Goal: Transaction & Acquisition: Subscribe to service/newsletter

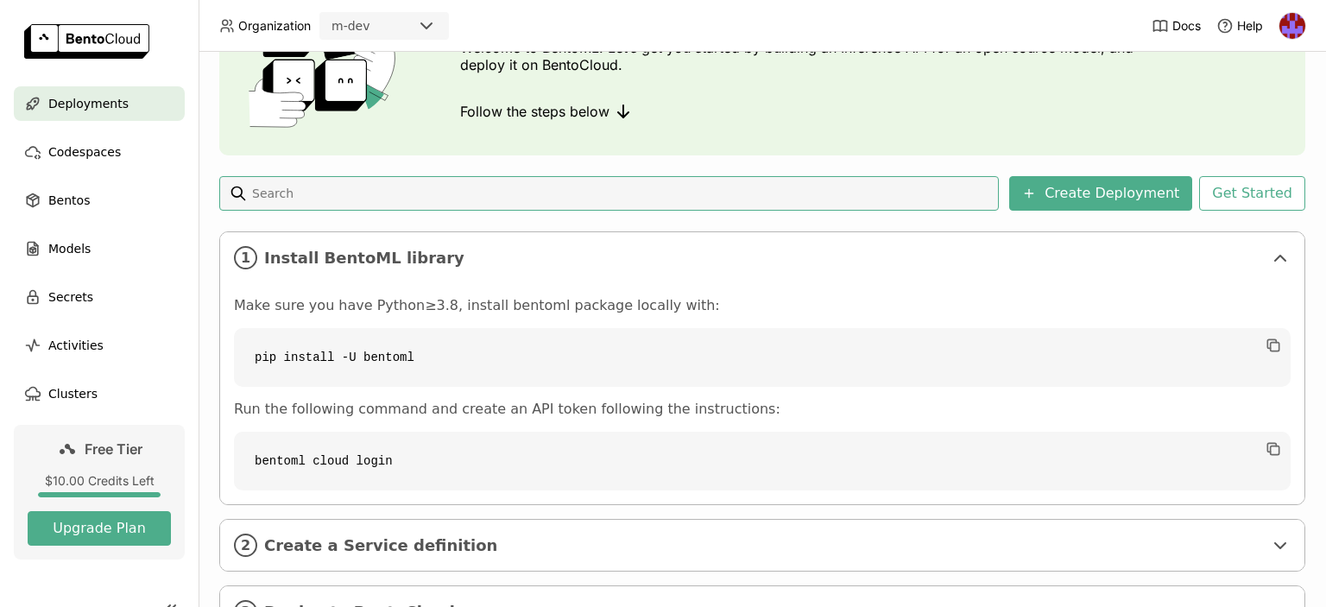
scroll to position [128, 0]
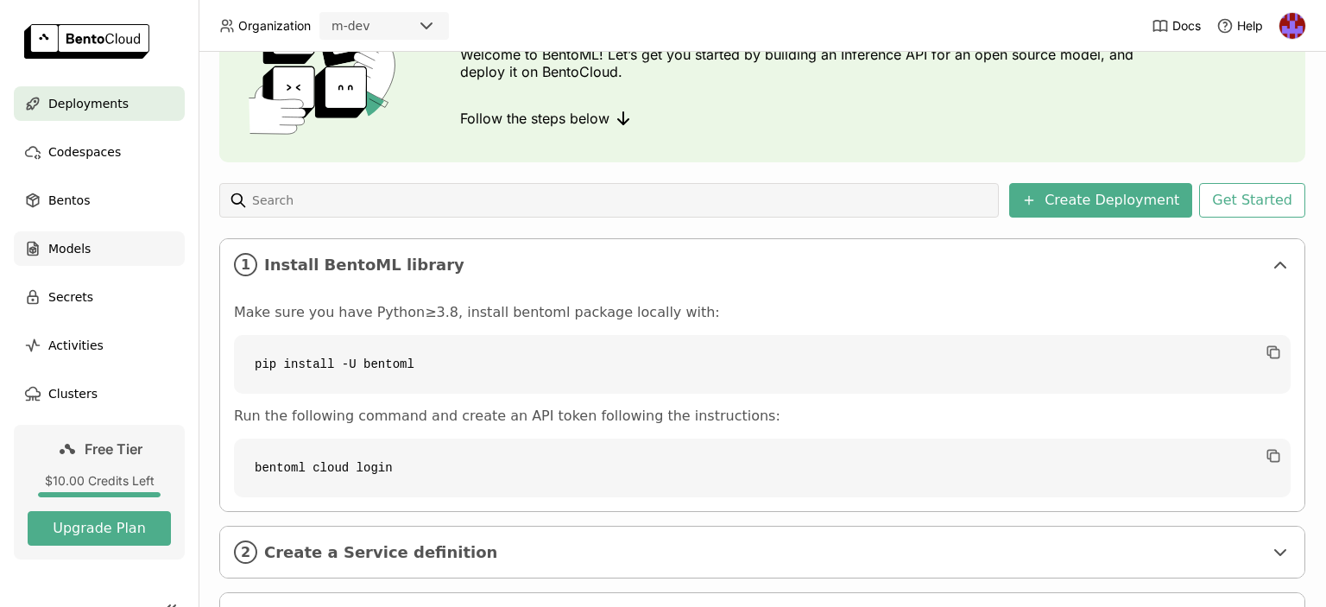
click at [59, 253] on span "Models" at bounding box center [69, 248] width 42 height 21
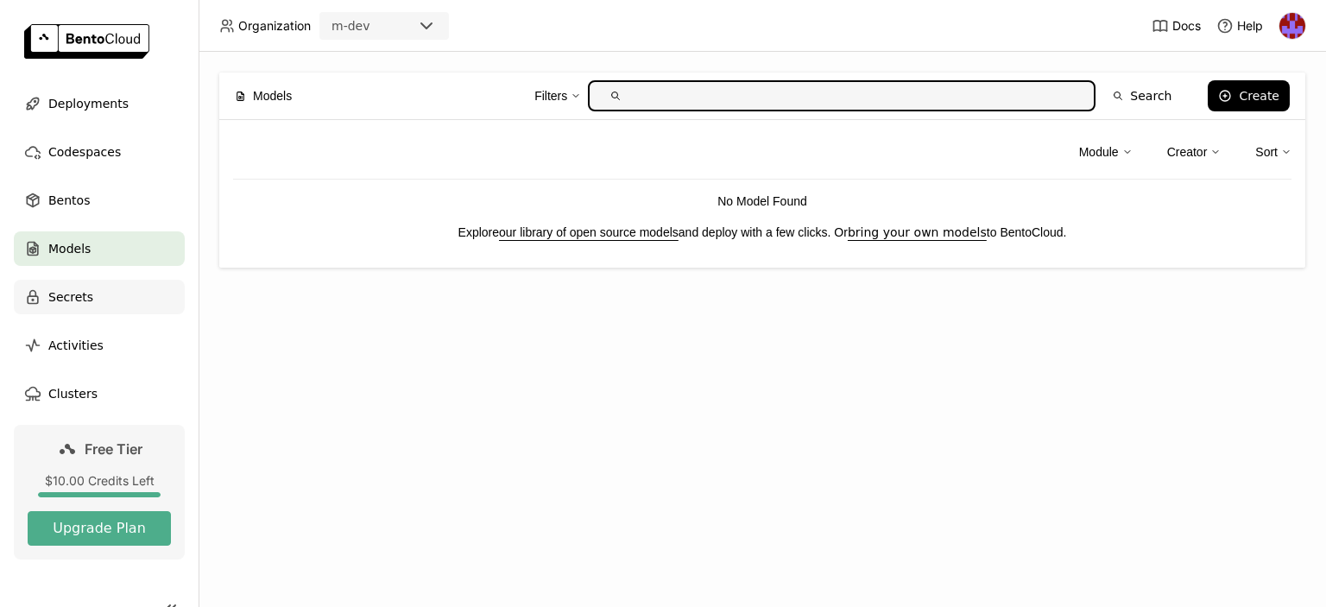
click at [67, 299] on span "Secrets" at bounding box center [70, 297] width 45 height 21
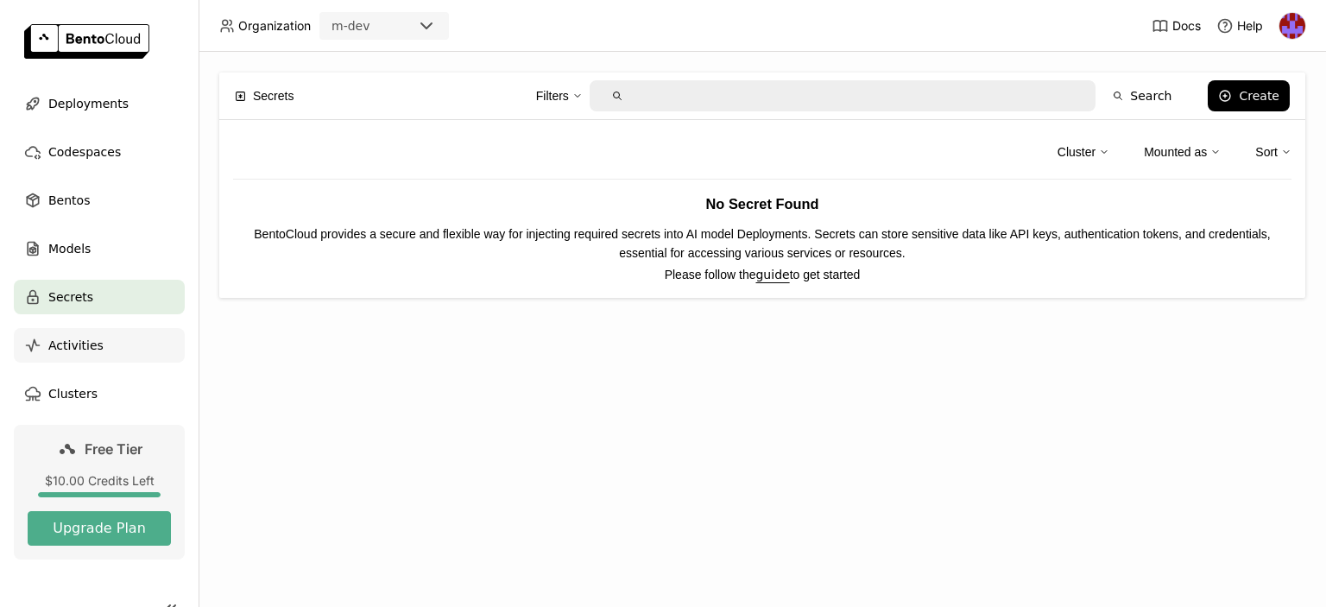
click at [41, 348] on div "Activities" at bounding box center [99, 345] width 171 height 35
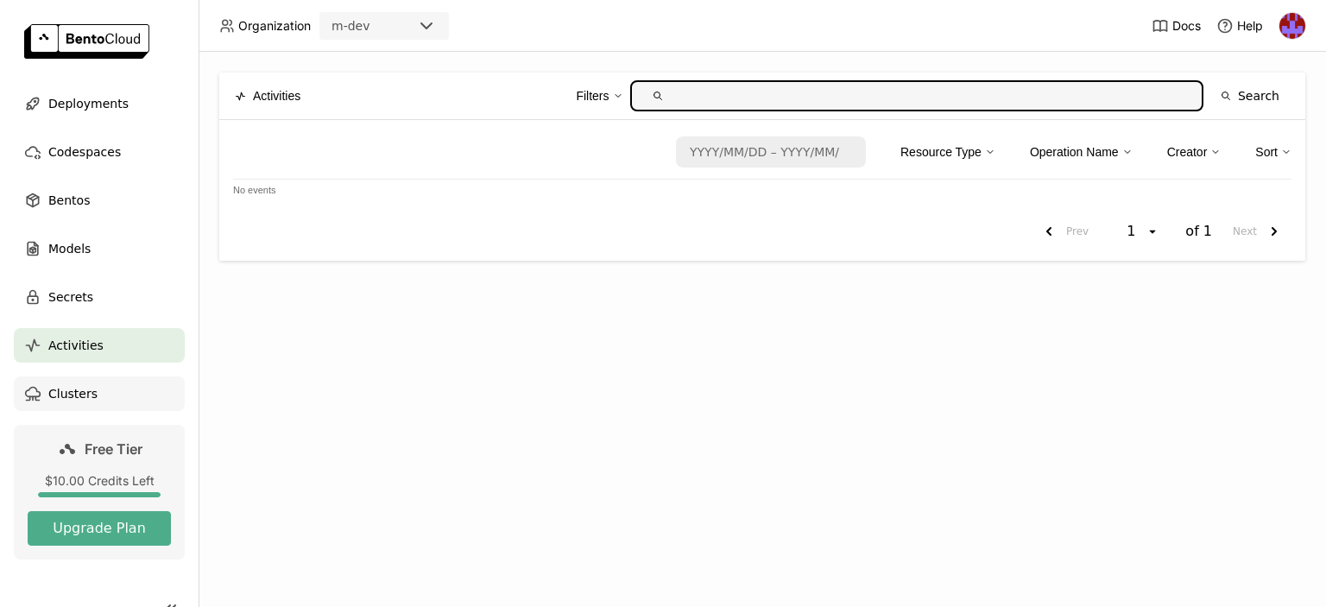
click at [67, 404] on div "Clusters" at bounding box center [99, 393] width 171 height 35
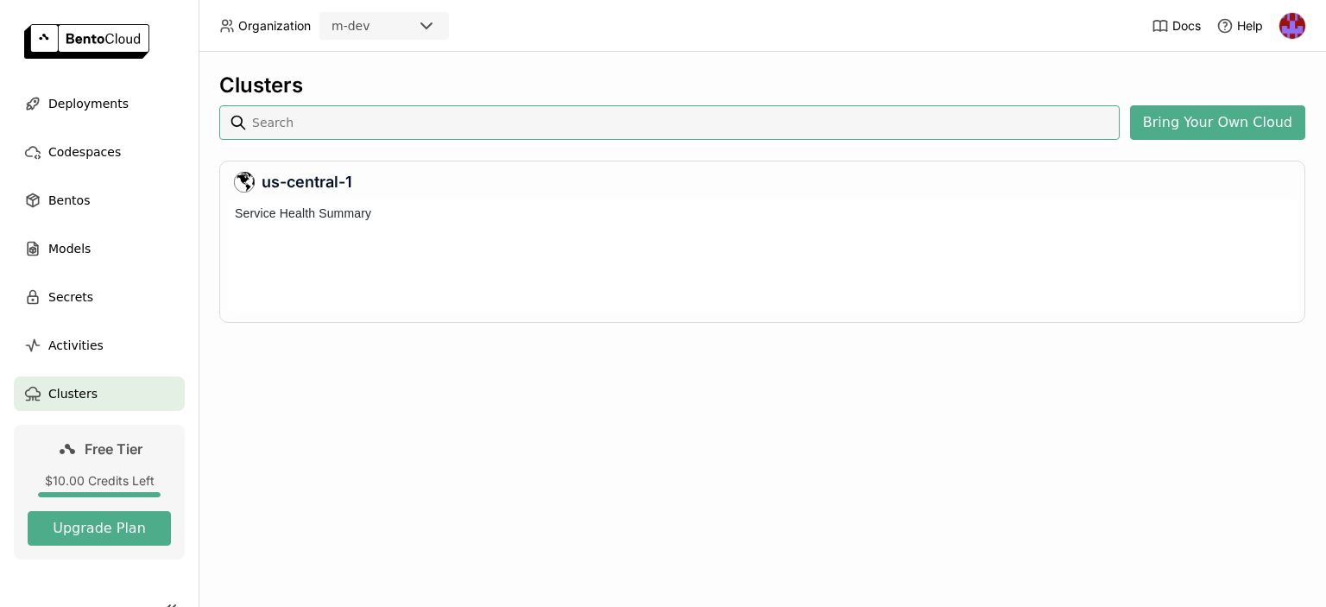
scroll to position [105, 1062]
click at [114, 523] on button "Upgrade Plan" at bounding box center [99, 528] width 143 height 35
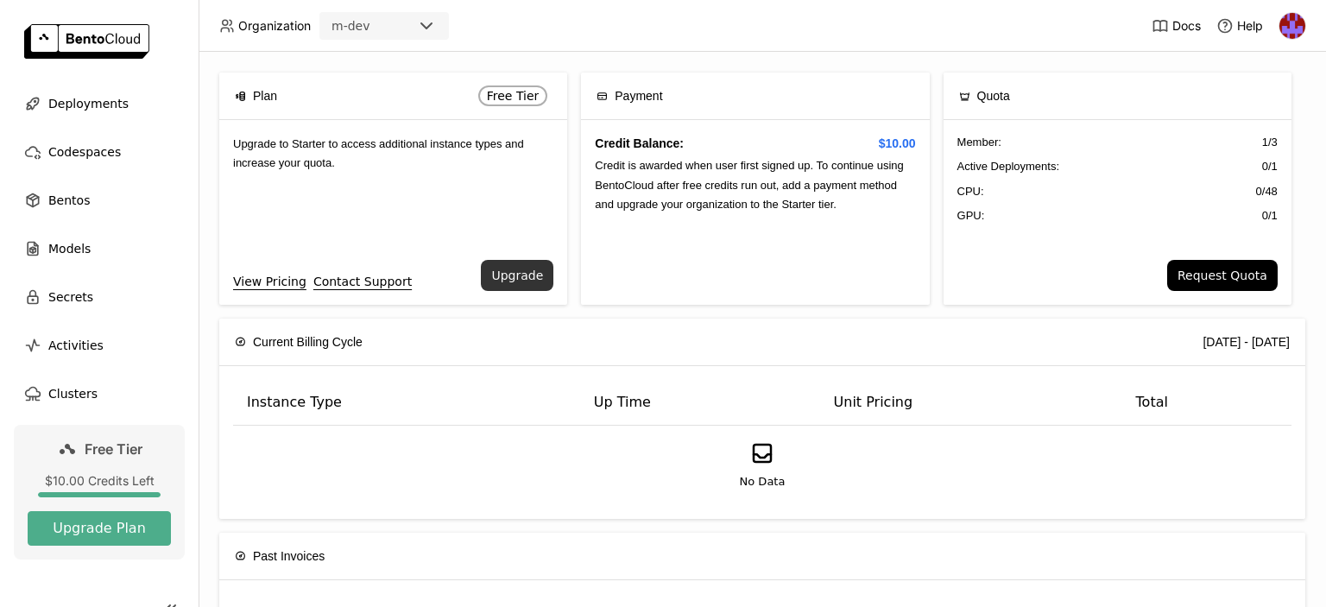
click at [510, 268] on button "Upgrade" at bounding box center [517, 275] width 72 height 31
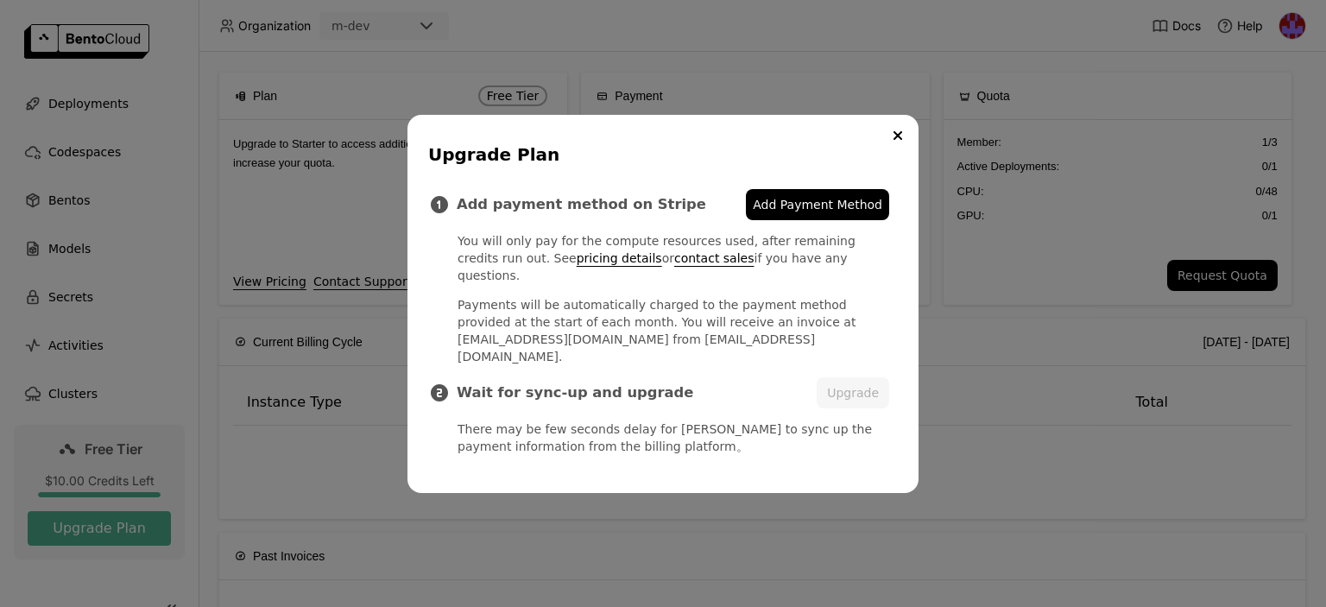
click at [747, 213] on span "Add Payment Method" at bounding box center [817, 204] width 129 height 17
